Goal: Task Accomplishment & Management: Manage account settings

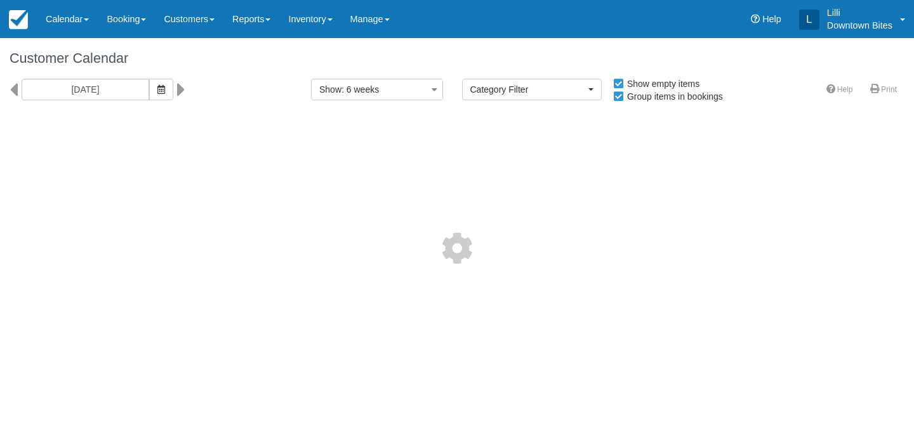
select select
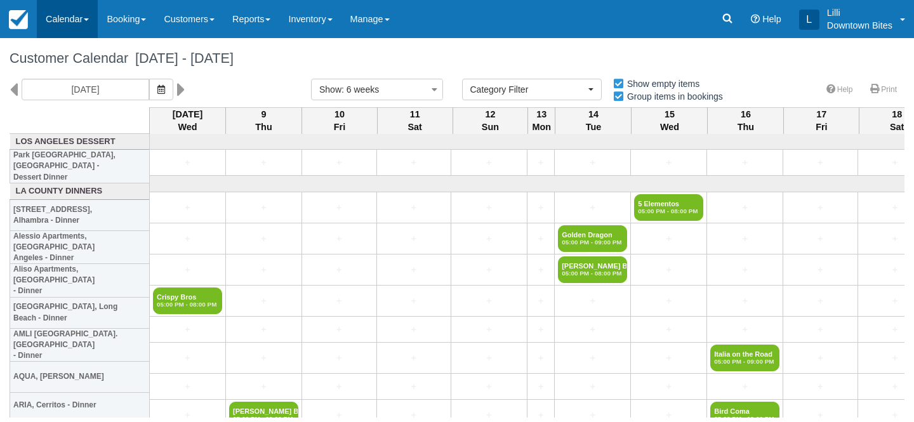
click at [57, 18] on link "Calendar" at bounding box center [67, 19] width 61 height 38
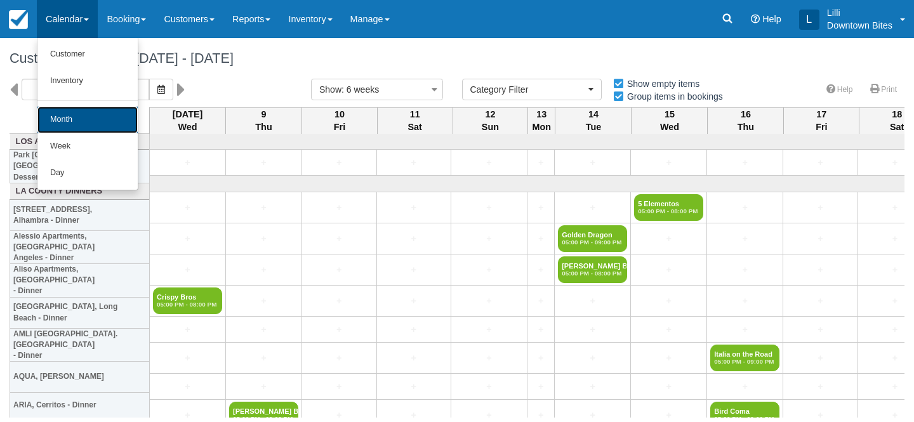
click at [62, 119] on link "Month" at bounding box center [87, 120] width 100 height 27
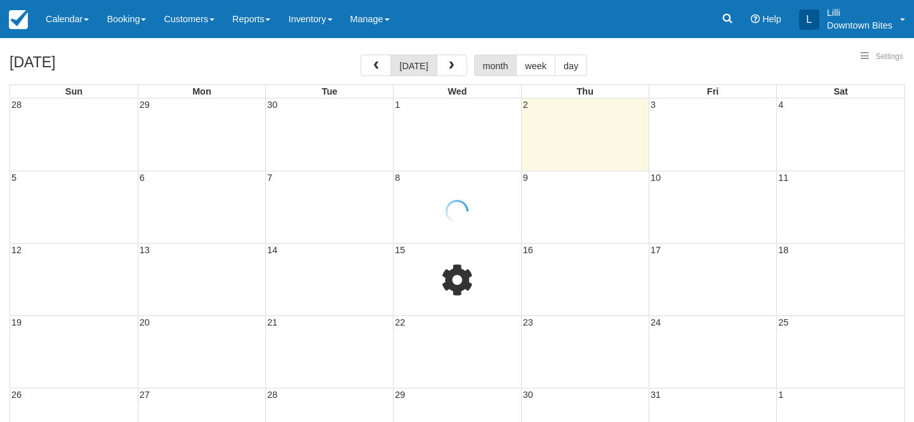
select select
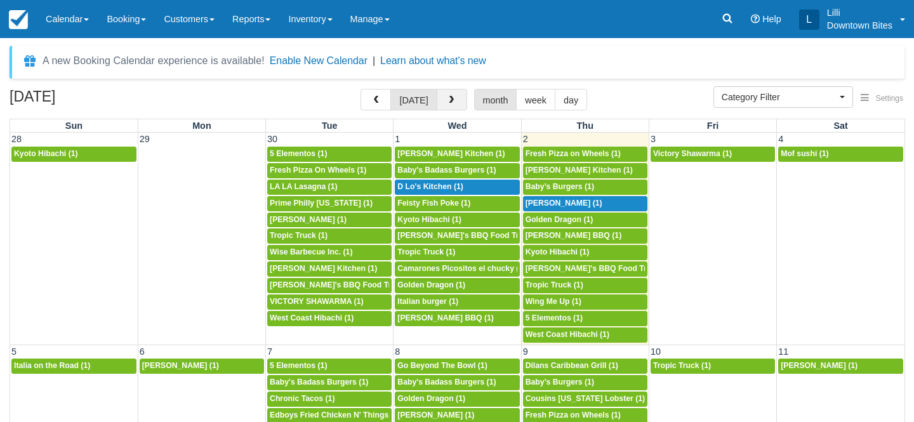
click at [449, 98] on span "button" at bounding box center [451, 100] width 9 height 9
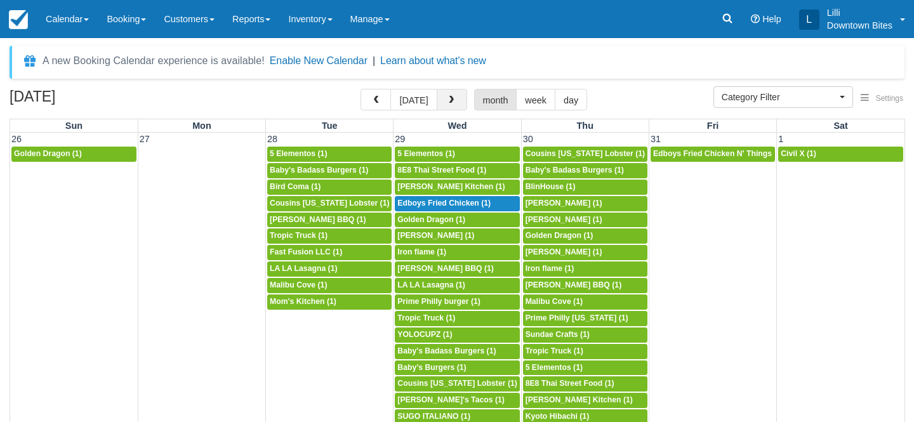
click at [449, 98] on span "button" at bounding box center [451, 100] width 9 height 9
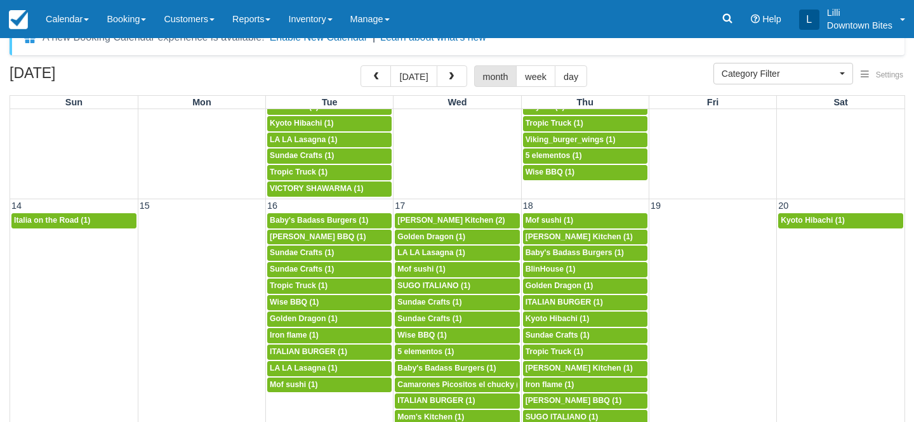
scroll to position [25, 0]
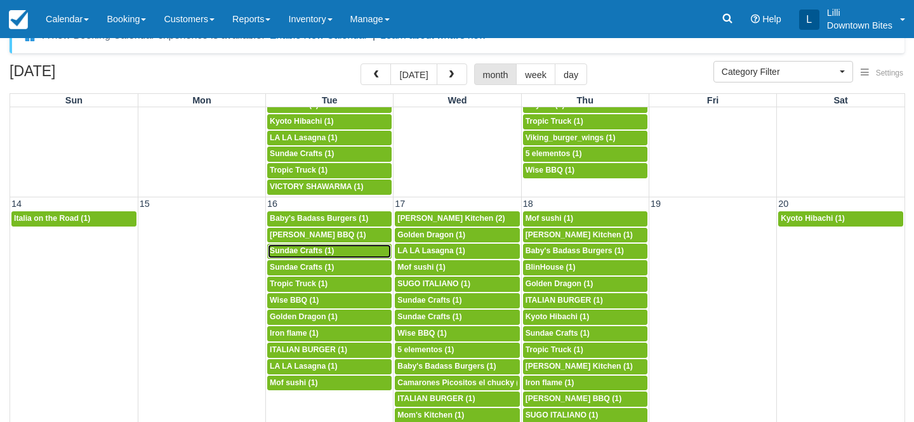
click at [308, 248] on span "Sundae Crafts (1)" at bounding box center [302, 250] width 64 height 9
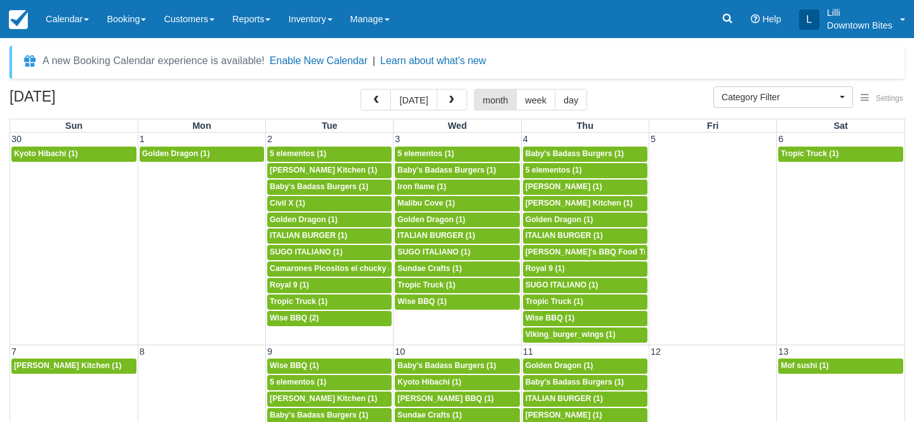
select select
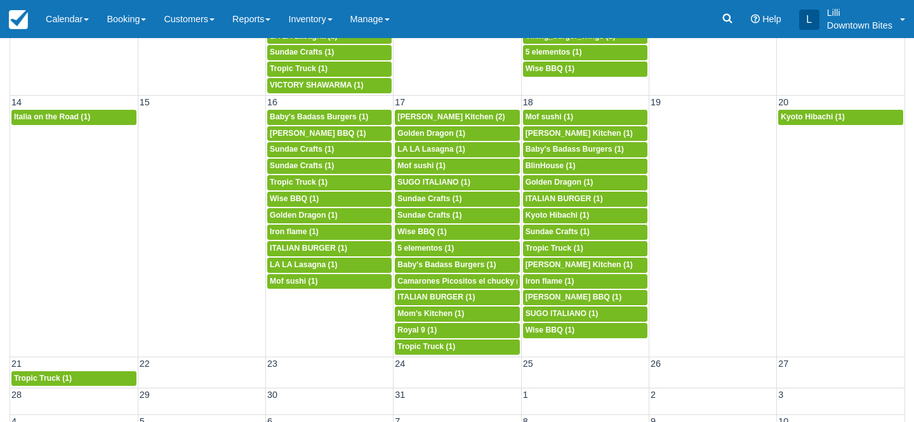
scroll to position [128, 0]
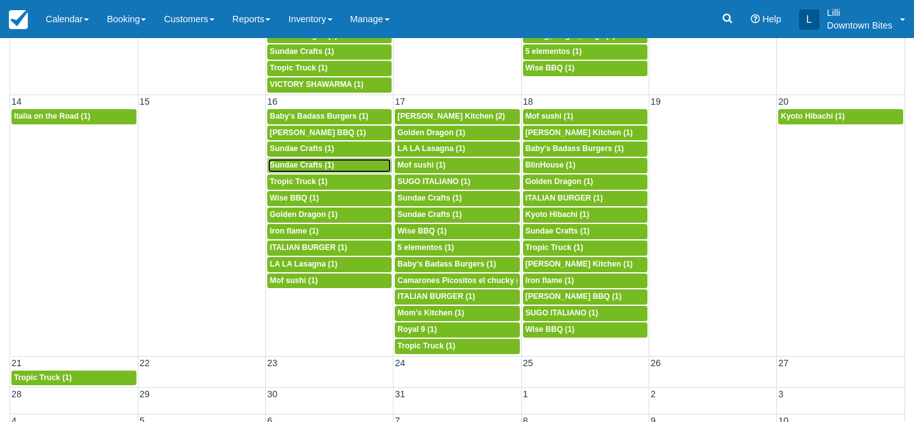
click at [307, 166] on span "Sundae Crafts (1)" at bounding box center [302, 165] width 64 height 9
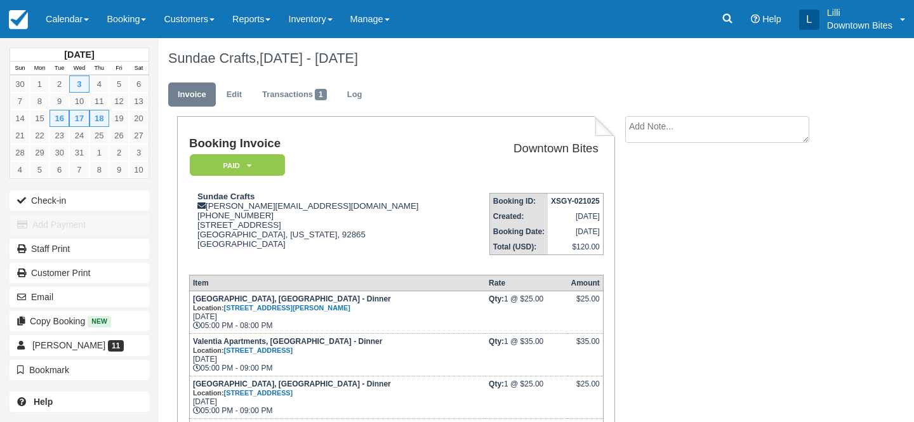
click at [675, 129] on textarea at bounding box center [717, 129] width 184 height 27
paste textarea "Hi [PERSON_NAME], Please don’t hate me. I’m still abroad so the calendar is off…"
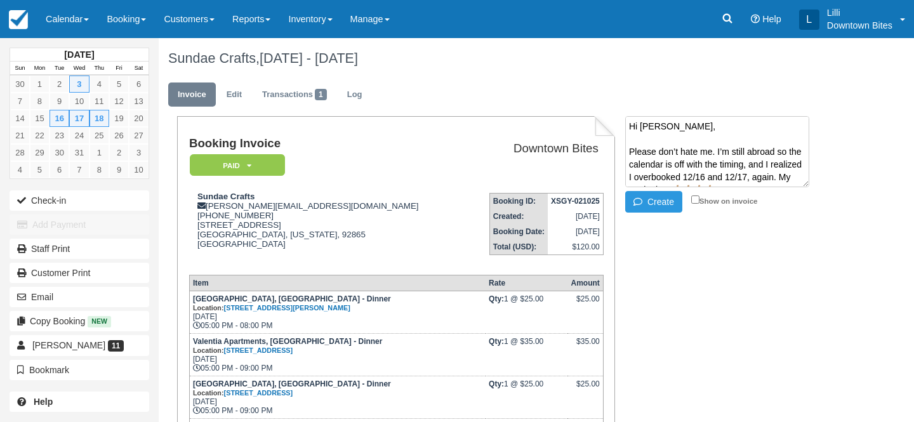
scroll to position [161, 0]
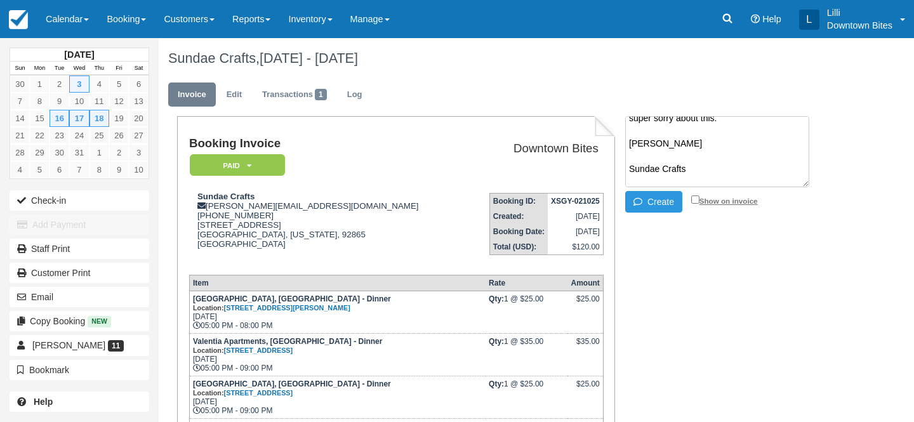
type textarea "Hi Lilli, Please don’t hate me. I’m still abroad so the calendar is off with th…"
click at [695, 200] on input "Show on invoice" at bounding box center [695, 200] width 8 height 8
checkbox input "true"
click at [653, 206] on button "Create" at bounding box center [653, 202] width 57 height 22
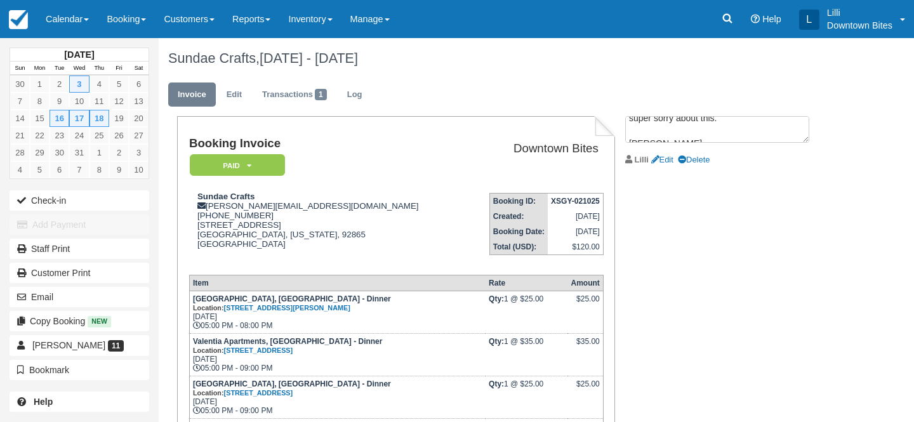
scroll to position [0, 0]
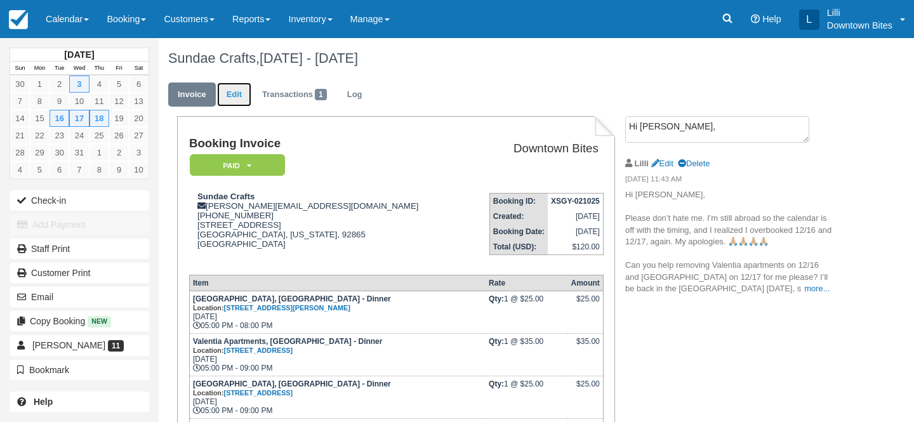
click at [234, 95] on link "Edit" at bounding box center [234, 95] width 34 height 25
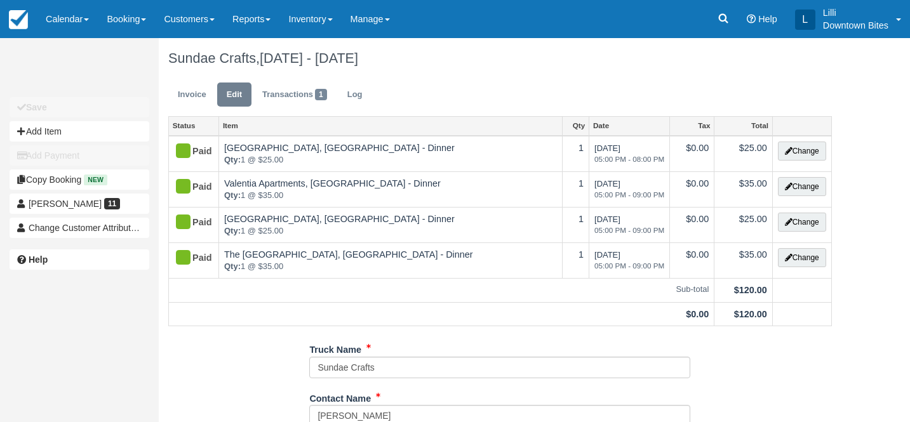
type input "[PHONE_NUMBER]"
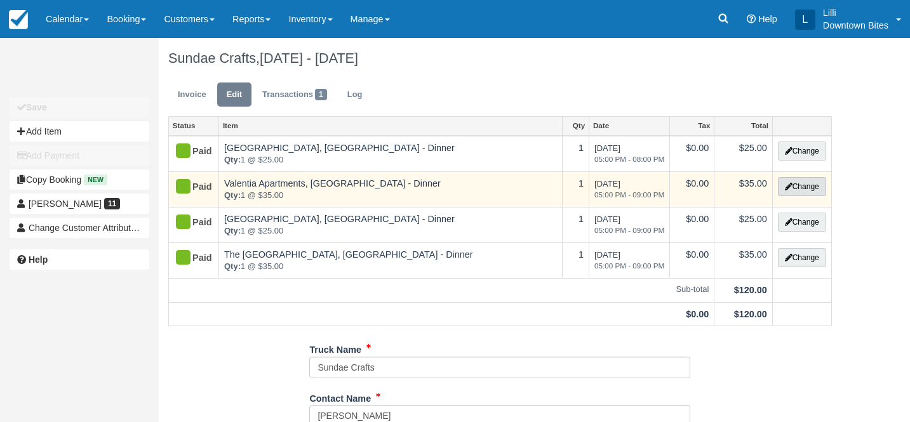
click at [806, 190] on button "Change" at bounding box center [802, 186] width 48 height 19
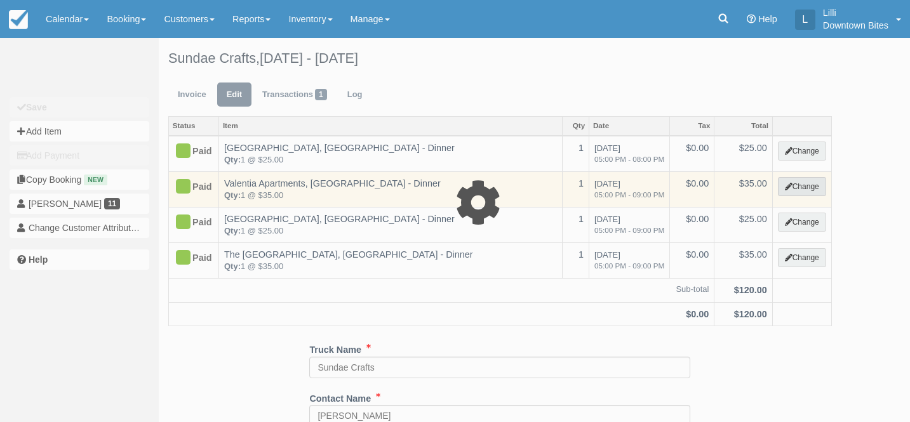
select select "4"
type input "35.00"
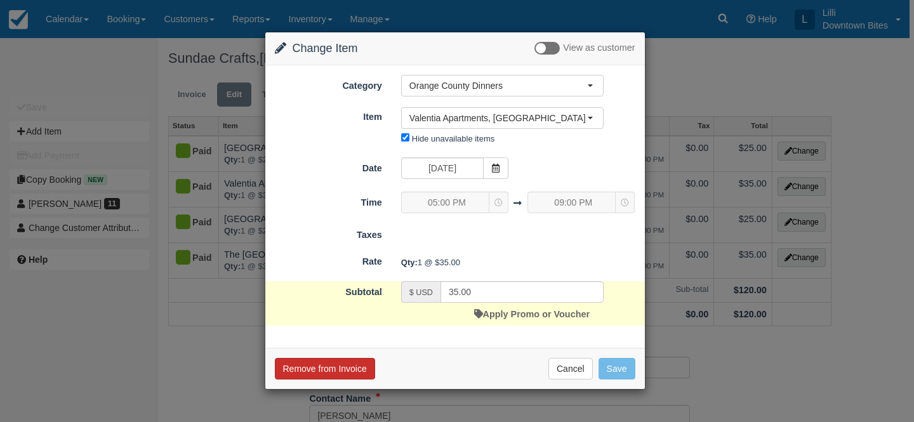
click at [323, 370] on button "Remove from Invoice" at bounding box center [325, 369] width 100 height 22
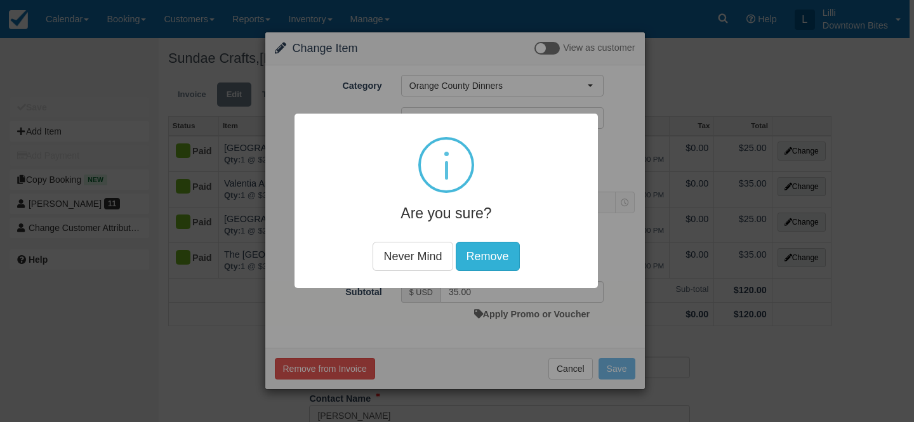
click at [486, 254] on button "Remove" at bounding box center [488, 255] width 64 height 29
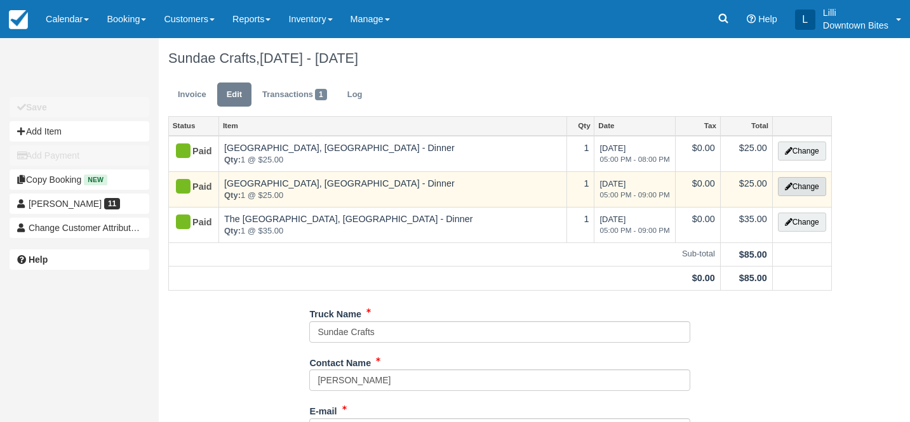
click at [813, 189] on button "Change" at bounding box center [802, 186] width 48 height 19
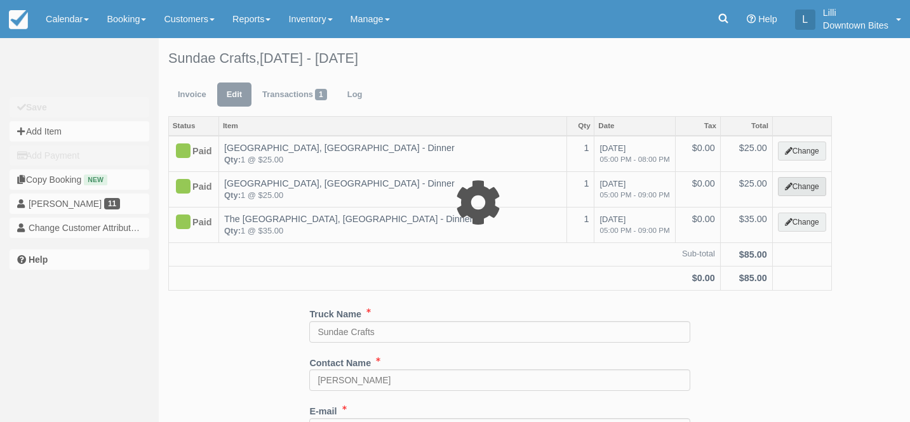
select select "4"
type input "25.00"
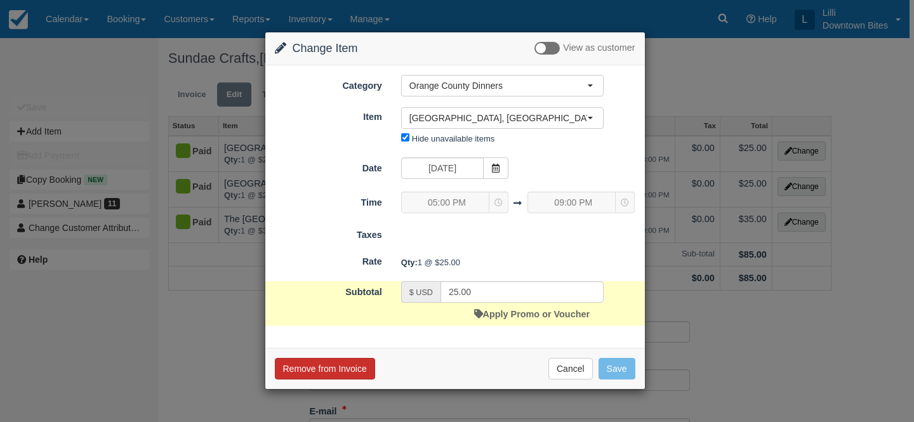
click at [338, 373] on button "Remove from Invoice" at bounding box center [325, 369] width 100 height 22
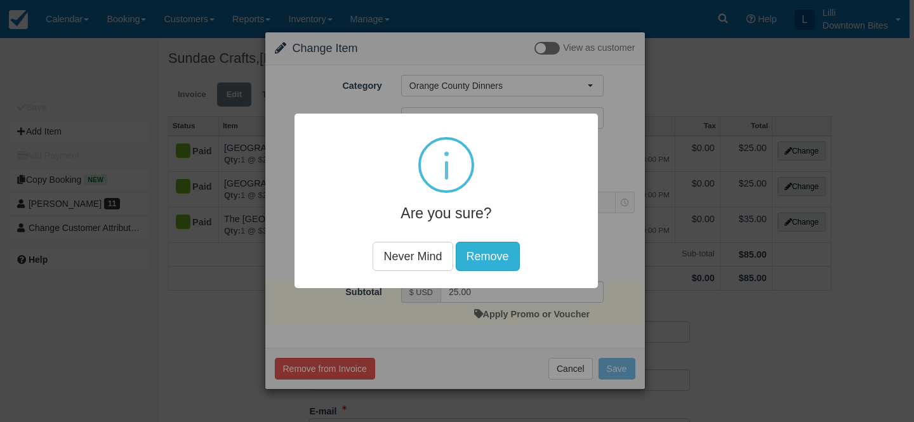
click at [500, 257] on button "Remove" at bounding box center [488, 255] width 64 height 29
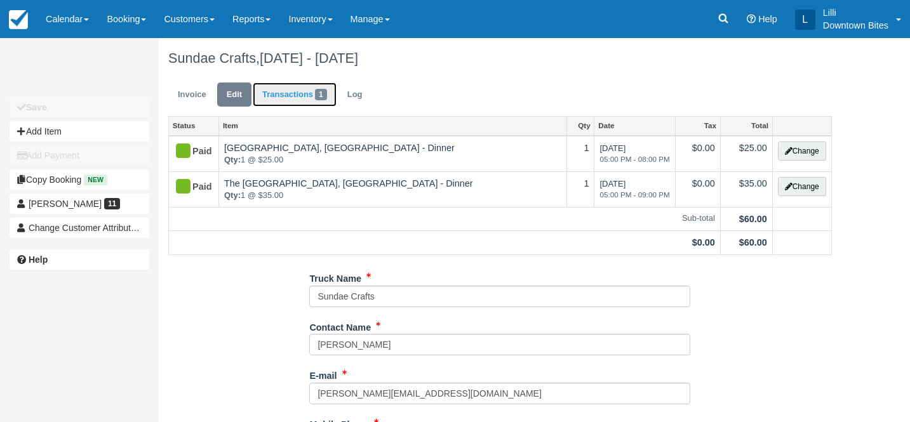
click at [295, 96] on link "Transactions 1" at bounding box center [295, 95] width 84 height 25
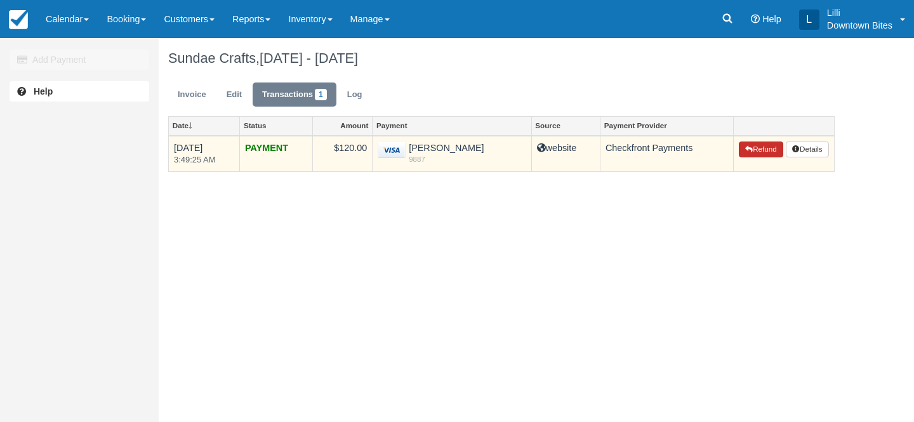
click at [765, 149] on button "Refund" at bounding box center [761, 150] width 44 height 17
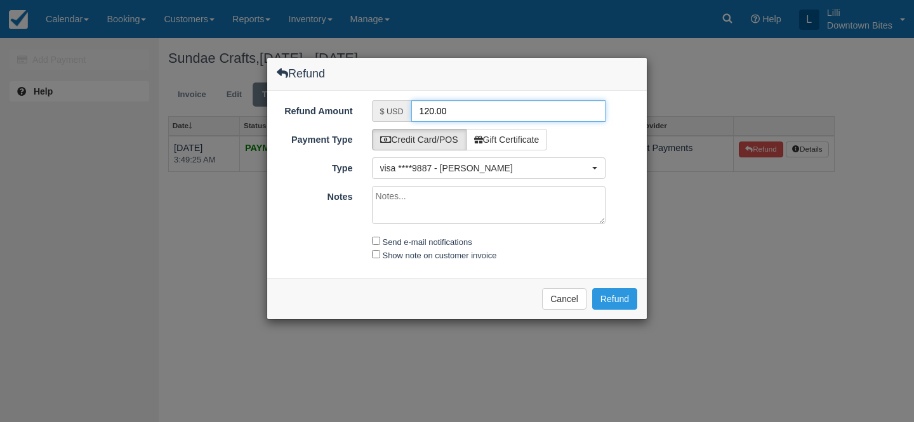
click at [429, 112] on input "120.00" at bounding box center [508, 111] width 195 height 22
type input "60.00"
click at [398, 197] on textarea "Notes" at bounding box center [489, 205] width 234 height 38
paste textarea "Hi [PERSON_NAME], Please don’t hate me. I’m still abroad so the calendar is off…"
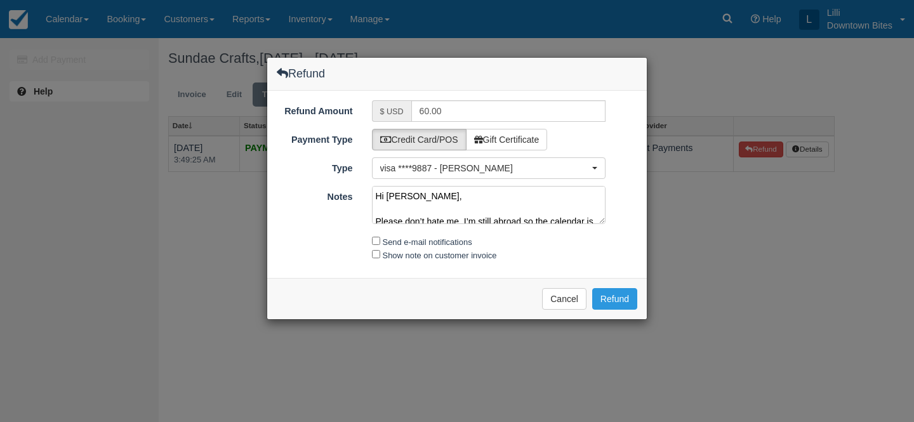
scroll to position [168, 0]
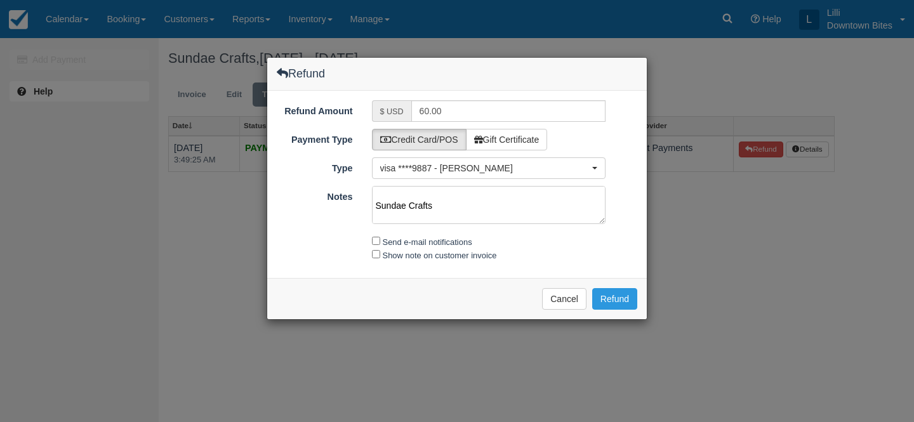
type textarea "Hi [PERSON_NAME], Please don’t hate me. I’m still abroad so the calendar is off…"
click at [374, 243] on input "Send e-mail notifications" at bounding box center [376, 241] width 8 height 8
checkbox input "true"
click at [374, 255] on input "Show note on customer invoice" at bounding box center [376, 254] width 8 height 8
checkbox input "true"
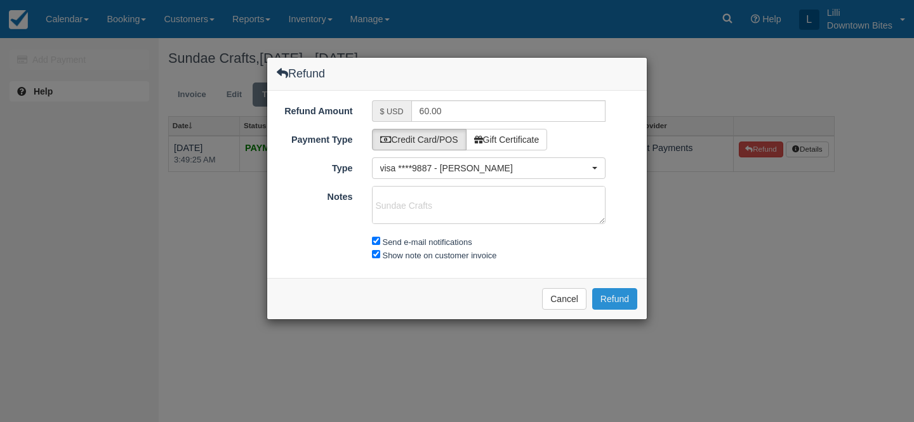
click at [629, 307] on button "Refund" at bounding box center [614, 299] width 45 height 22
